Goal: Task Accomplishment & Management: Complete application form

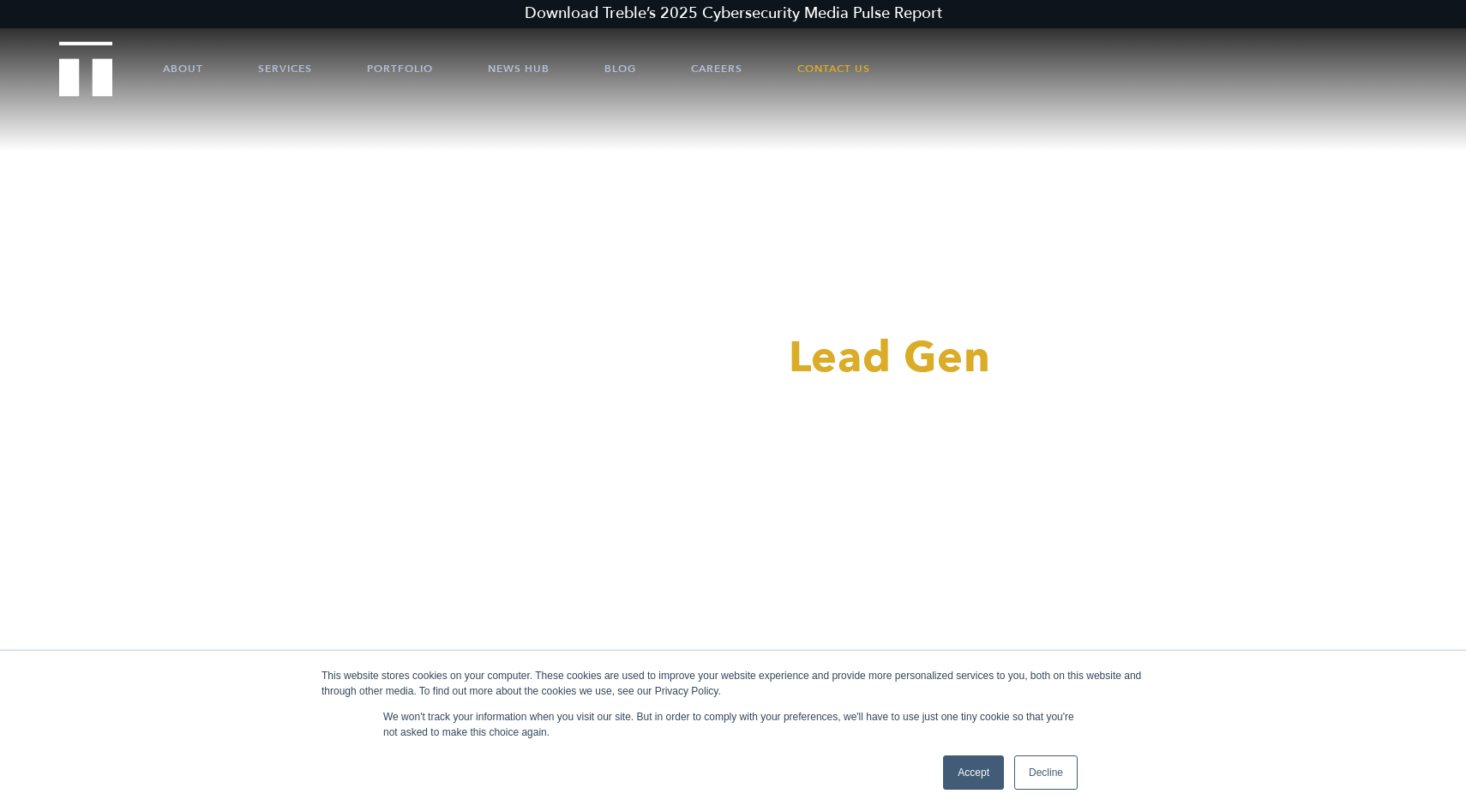
click at [977, 770] on link "Accept" at bounding box center [973, 772] width 61 height 34
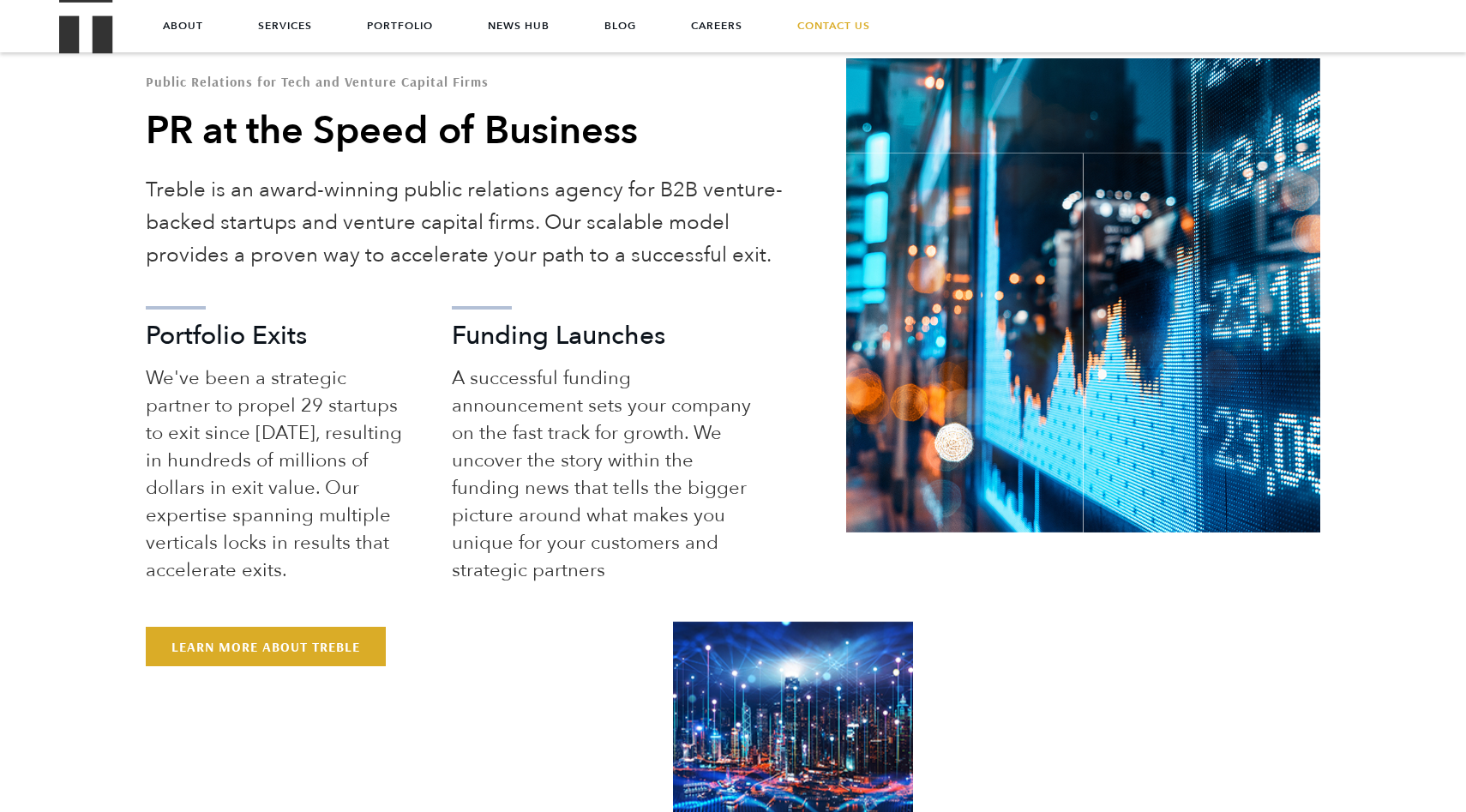
scroll to position [863, 0]
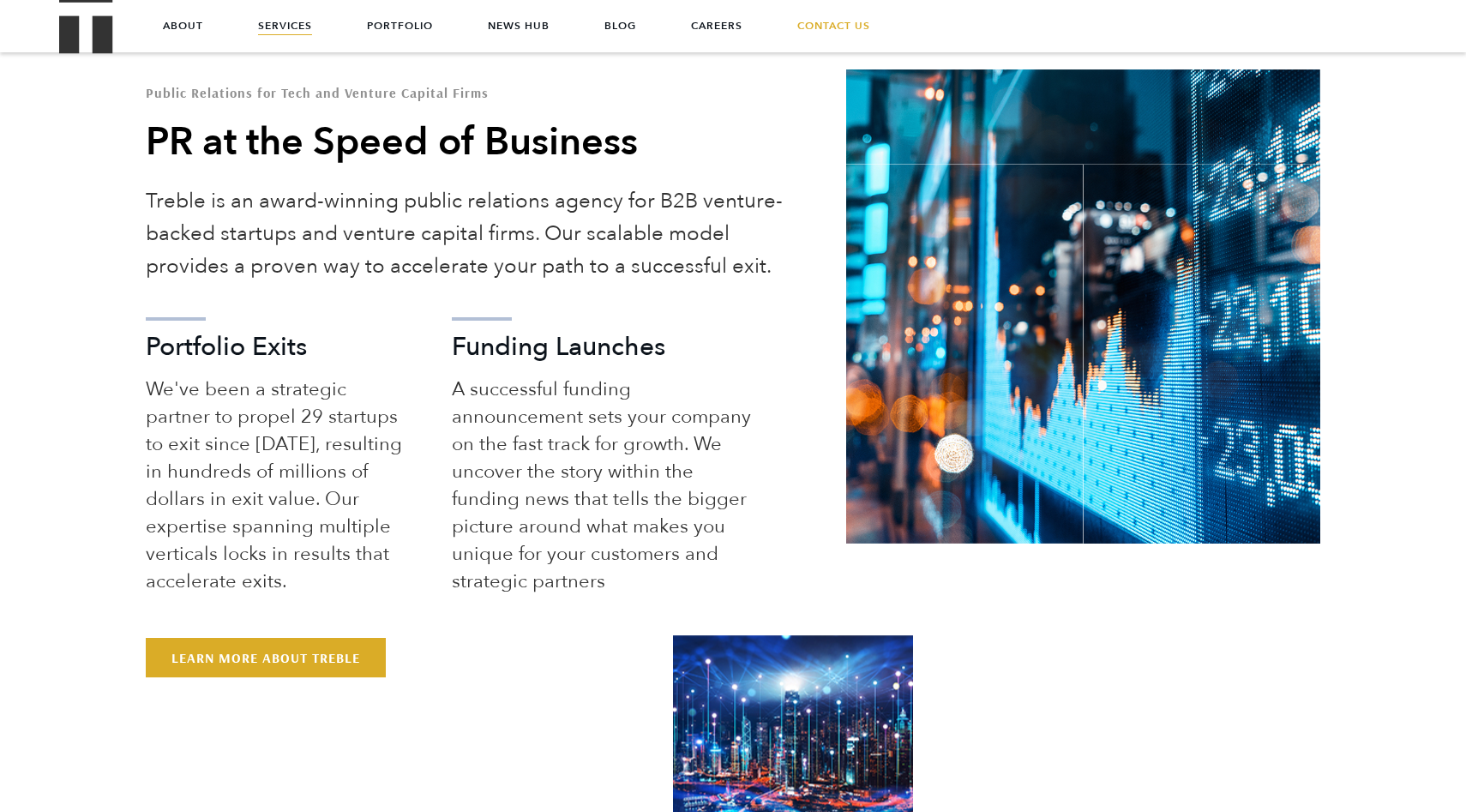
click at [300, 38] on link "Services" at bounding box center [284, 25] width 54 height 52
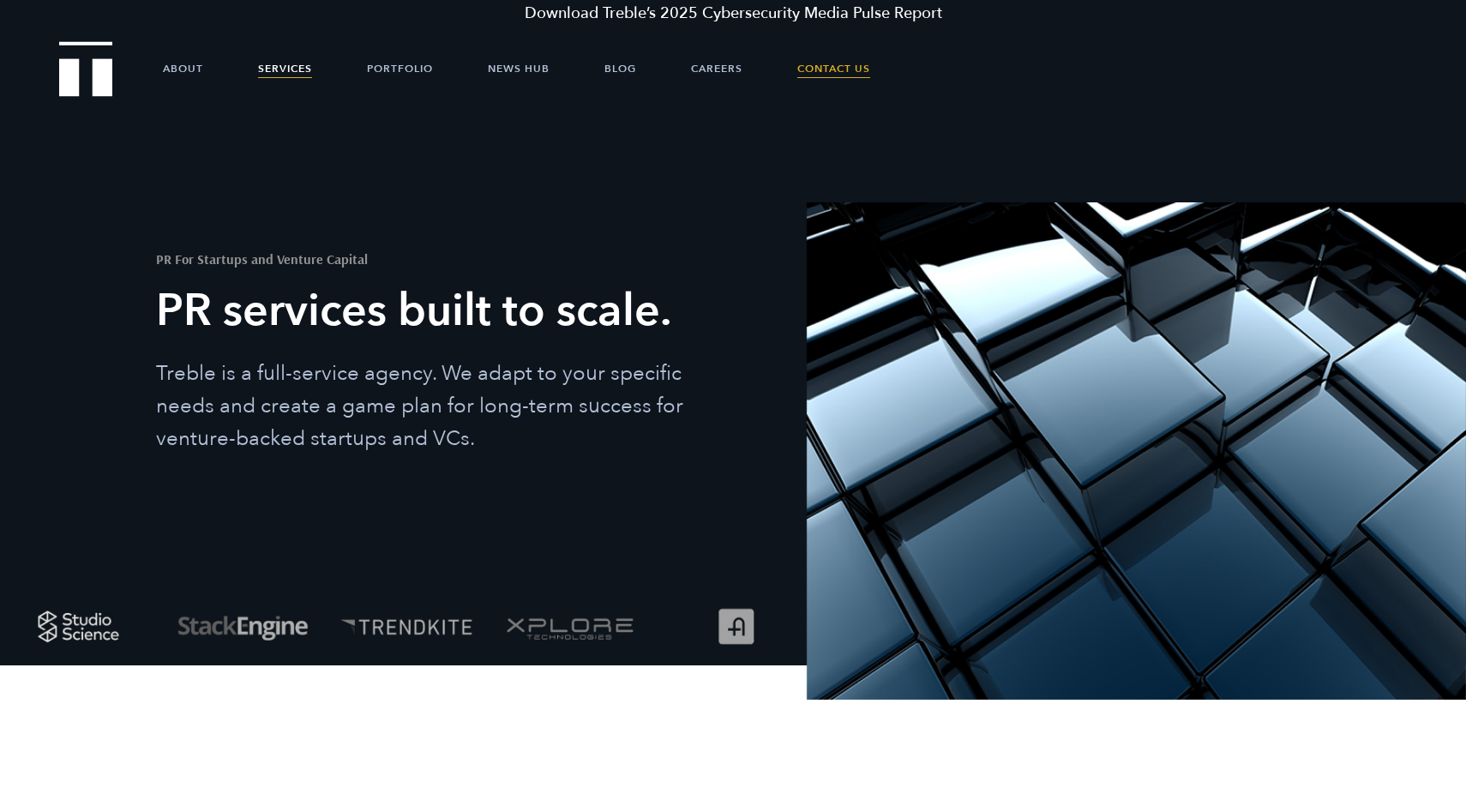
click at [805, 68] on link "Contact Us" at bounding box center [833, 69] width 72 height 52
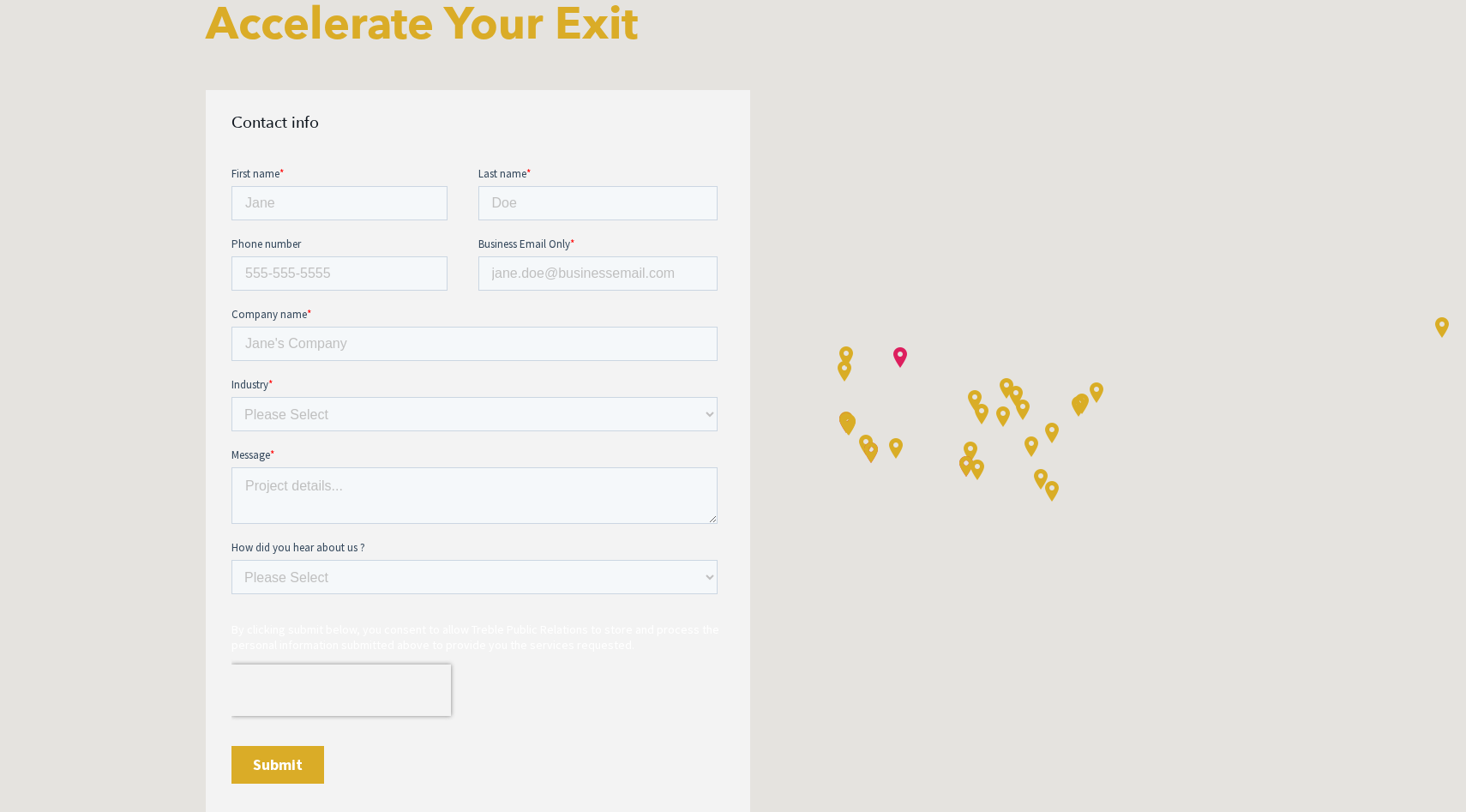
scroll to position [732, 0]
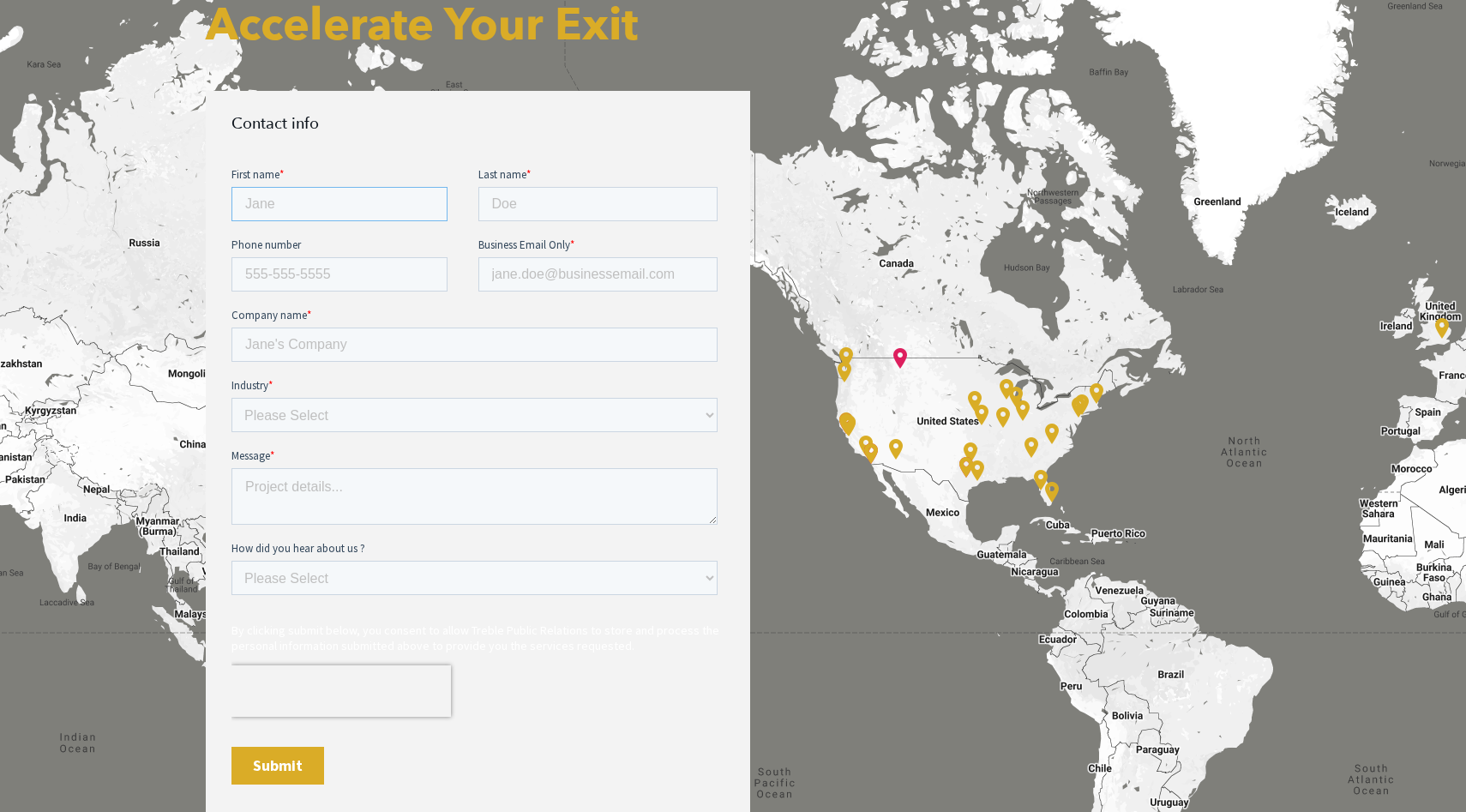
click at [311, 201] on input "First name *" at bounding box center [340, 203] width 216 height 34
type input "Peter"
type input "Purcell"
type input "peter@aurelian.com"
type input "Aurelain"
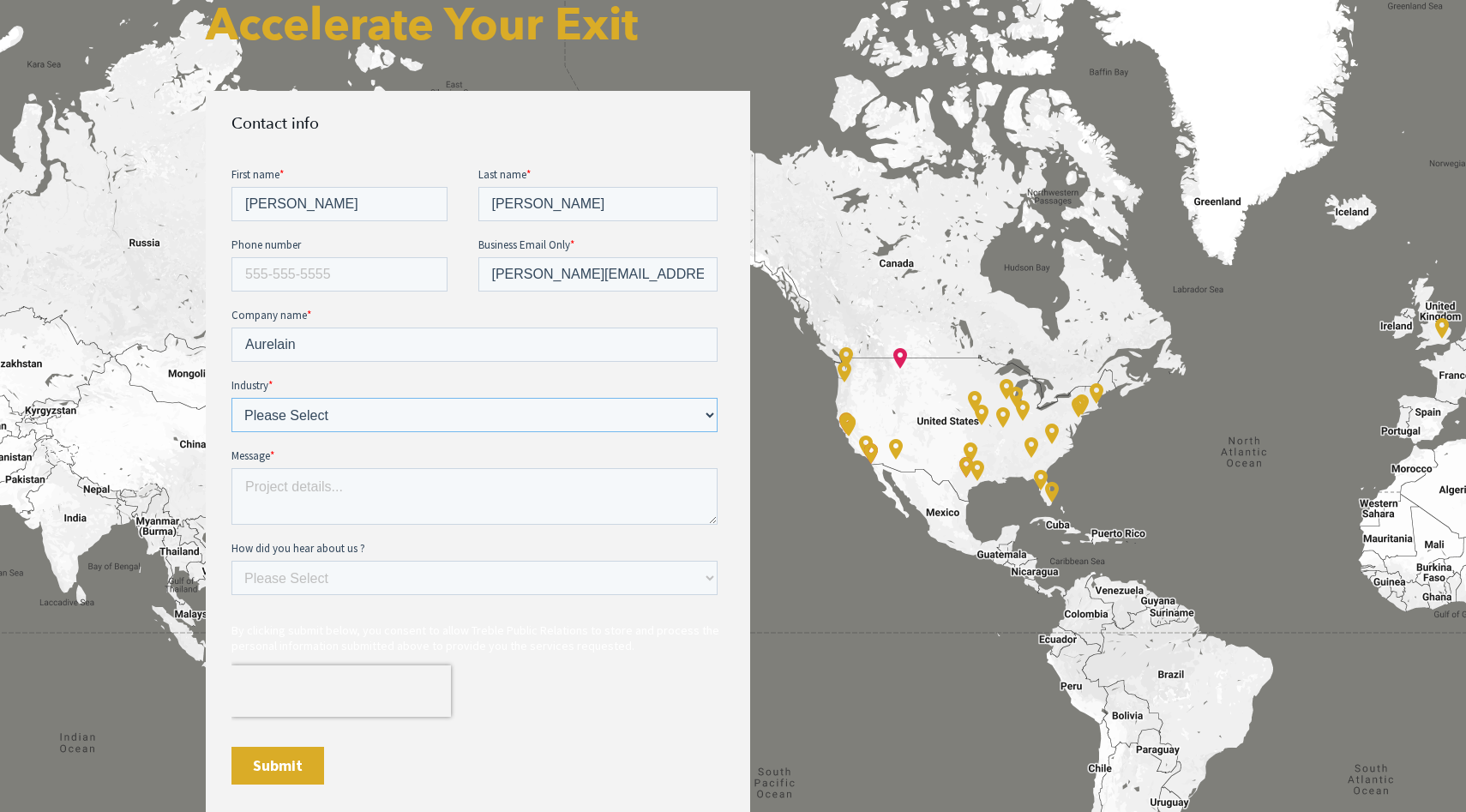
click at [346, 421] on select "Please Select E-commerce AI API Big Data Bio Tech (including Life Sciences) Blo…" at bounding box center [474, 414] width 486 height 34
select select "AI"
click at [320, 489] on textarea "Message *" at bounding box center [474, 495] width 486 height 56
paste textarea "We launch with a new customer every few weeks in various cities around the coun…"
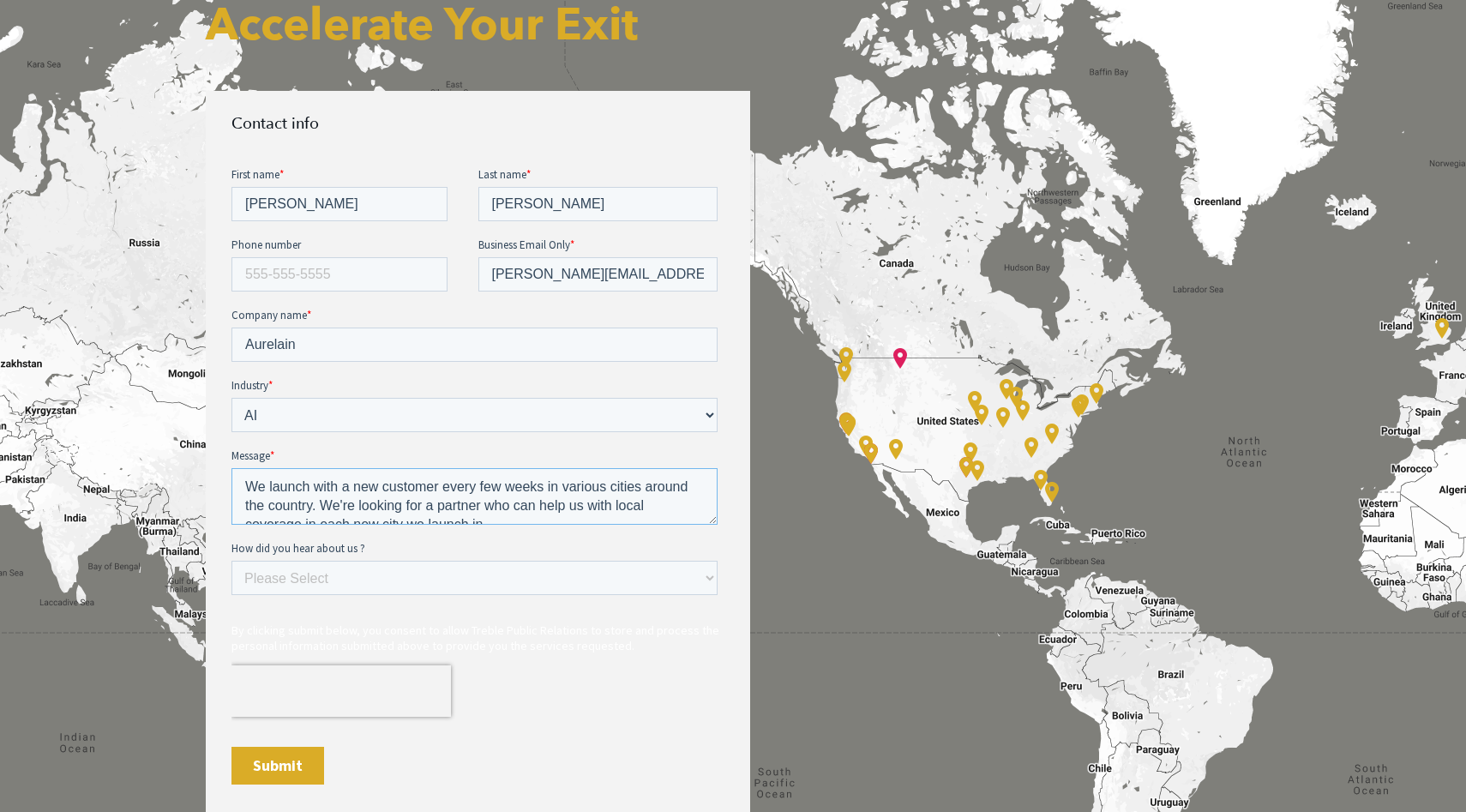
scroll to position [8, 0]
click at [384, 476] on textarea "We launch with a new customer every few weeks in various cities around the coun…" at bounding box center [474, 495] width 486 height 56
click at [525, 474] on textarea "We launch with a new public safety customer every few weeks in various cities a…" at bounding box center [474, 495] width 486 height 56
type textarea "We launch with a new public safety customer (sell to 911 centers) every few wee…"
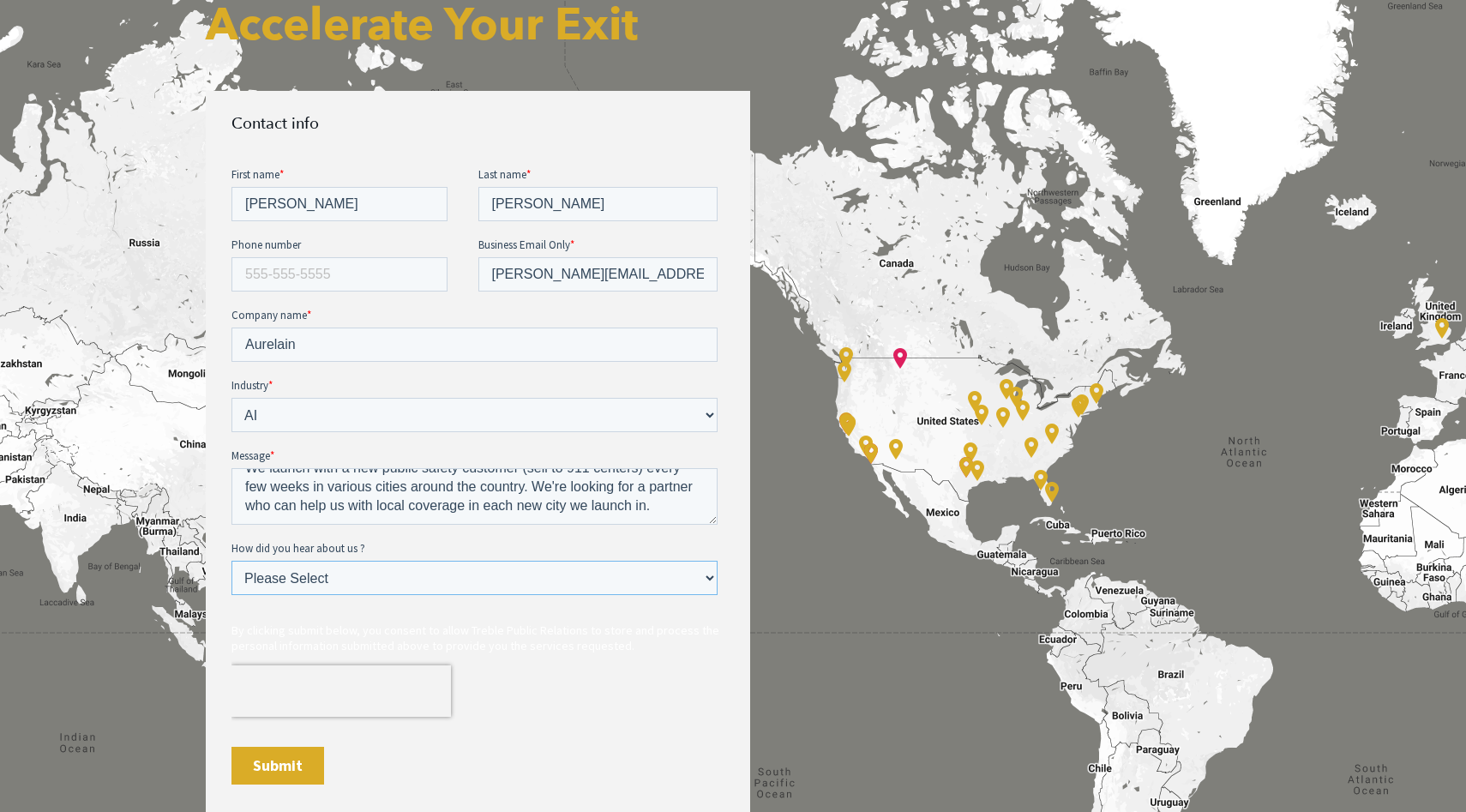
click at [452, 585] on select "Please Select Ad online Social media Video Another website Word of mouth Job li…" at bounding box center [474, 577] width 486 height 34
select select "Search online"
click at [278, 770] on input "Submit" at bounding box center [278, 765] width 92 height 38
